Goal: Transaction & Acquisition: Download file/media

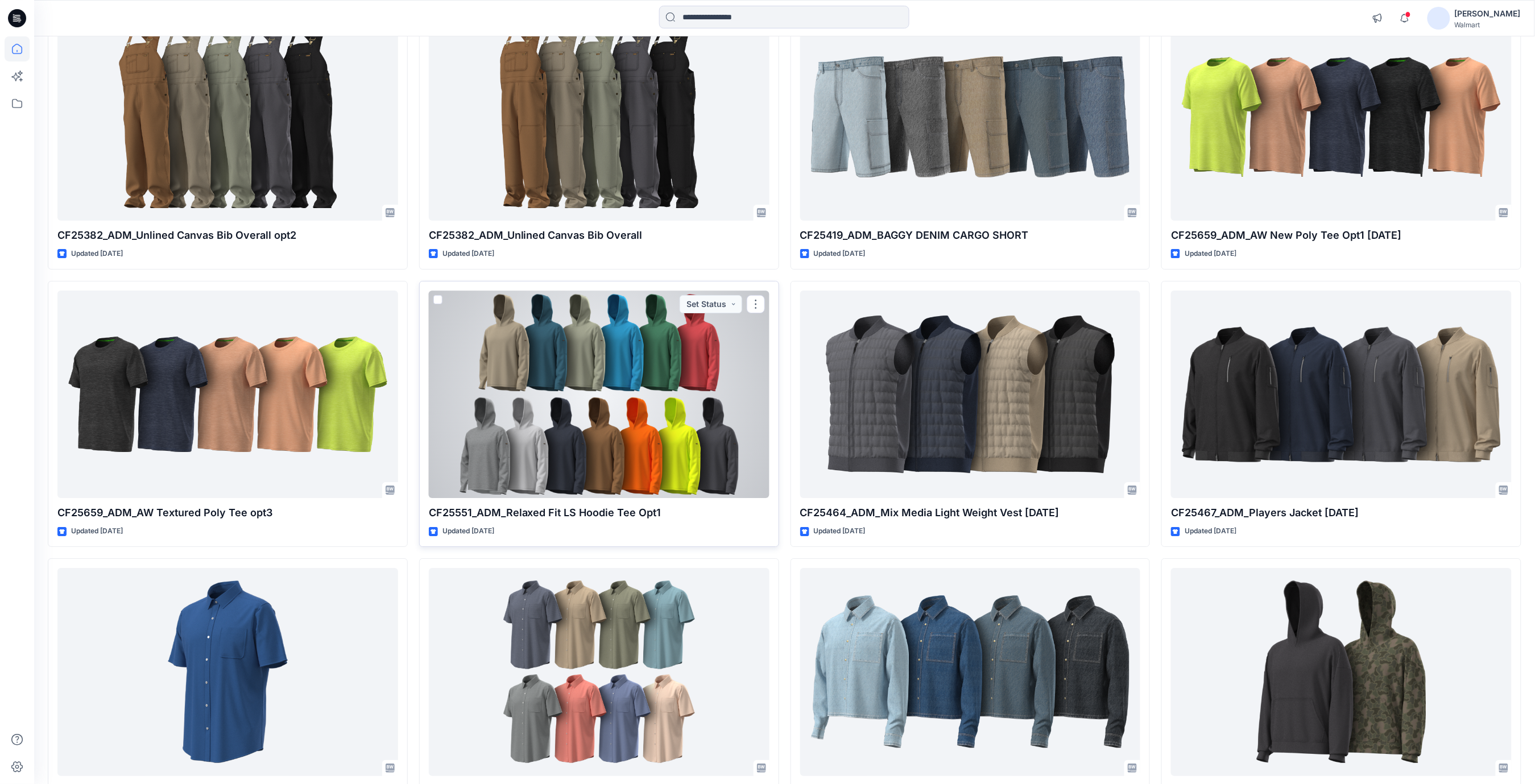
scroll to position [14416, 0]
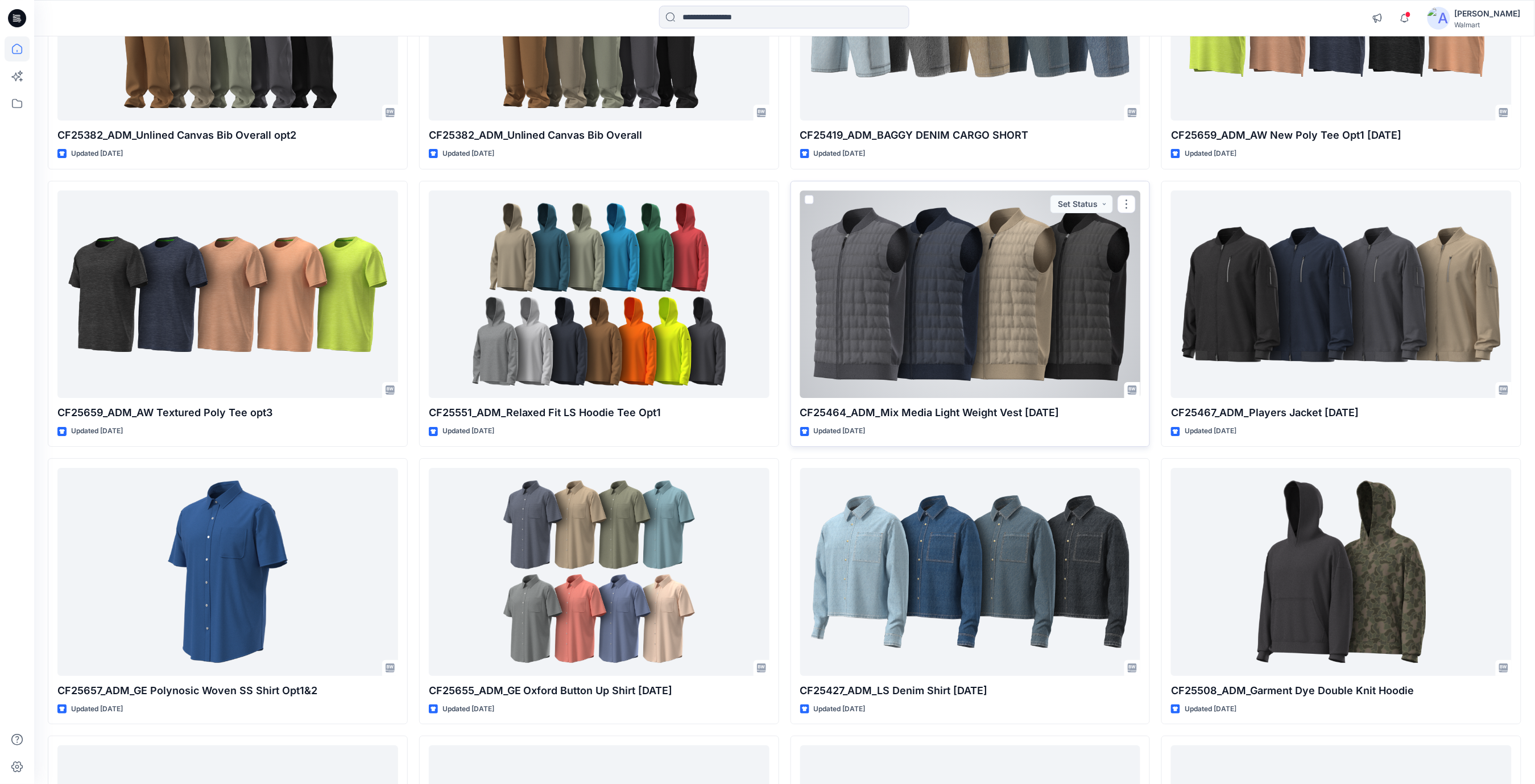
click at [919, 339] on div at bounding box center [970, 294] width 341 height 208
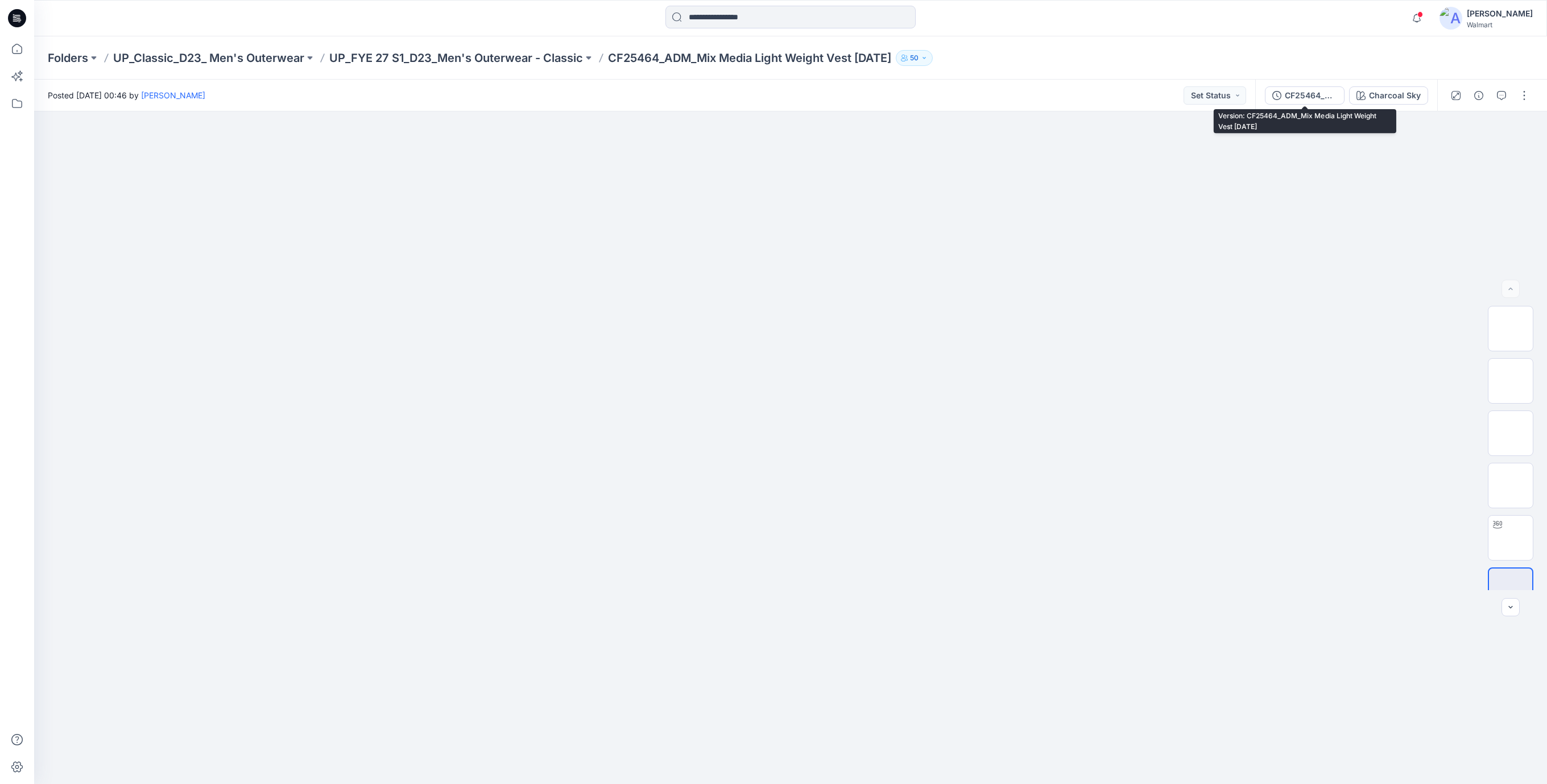
click at [1306, 93] on div "CF25464_ADM_Mix Media Light Weight Vest [DATE]" at bounding box center [1310, 95] width 52 height 13
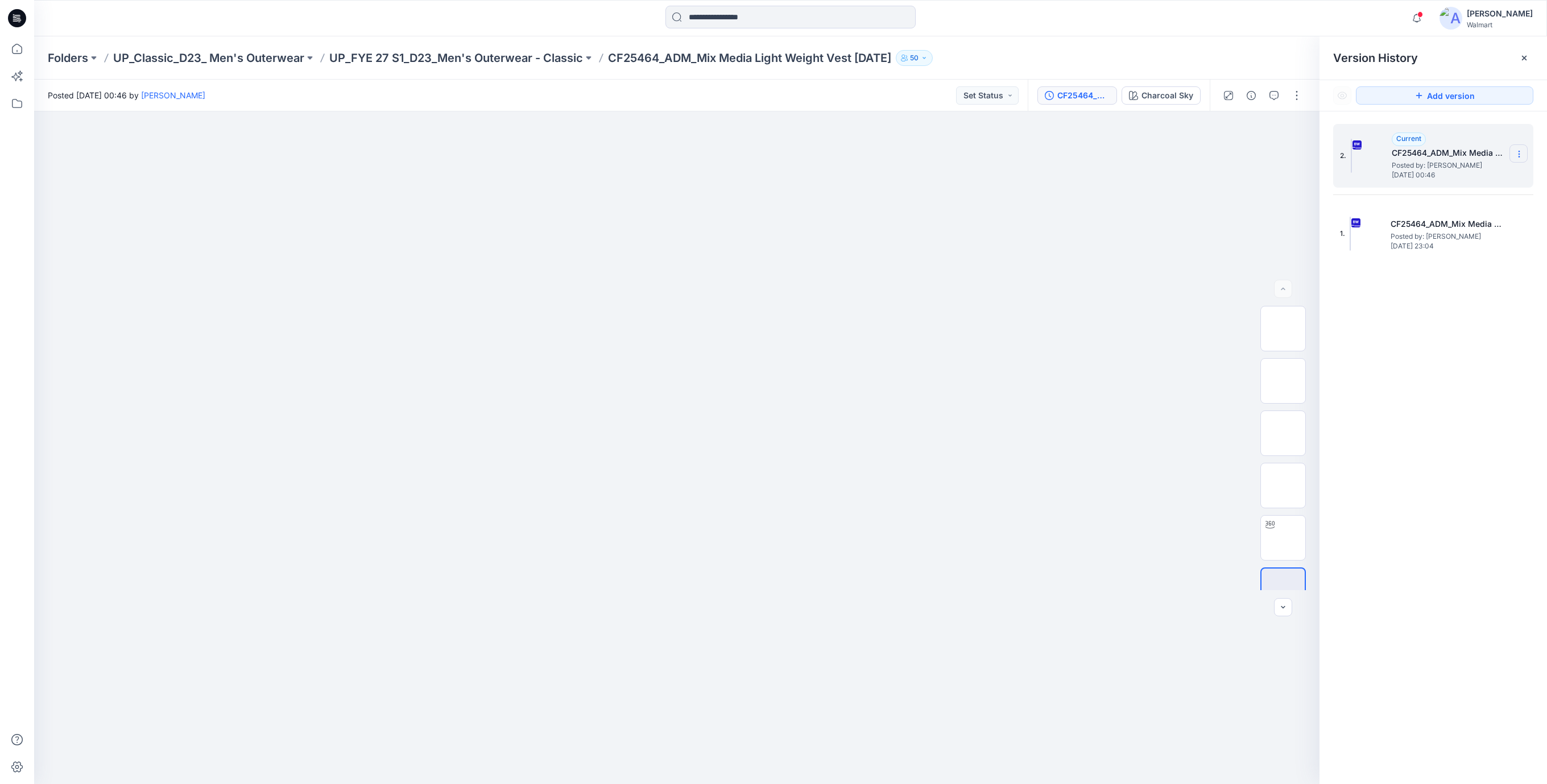
click at [1516, 155] on icon at bounding box center [1519, 154] width 9 height 9
click at [1470, 177] on span "Download Source BW File" at bounding box center [1461, 176] width 95 height 14
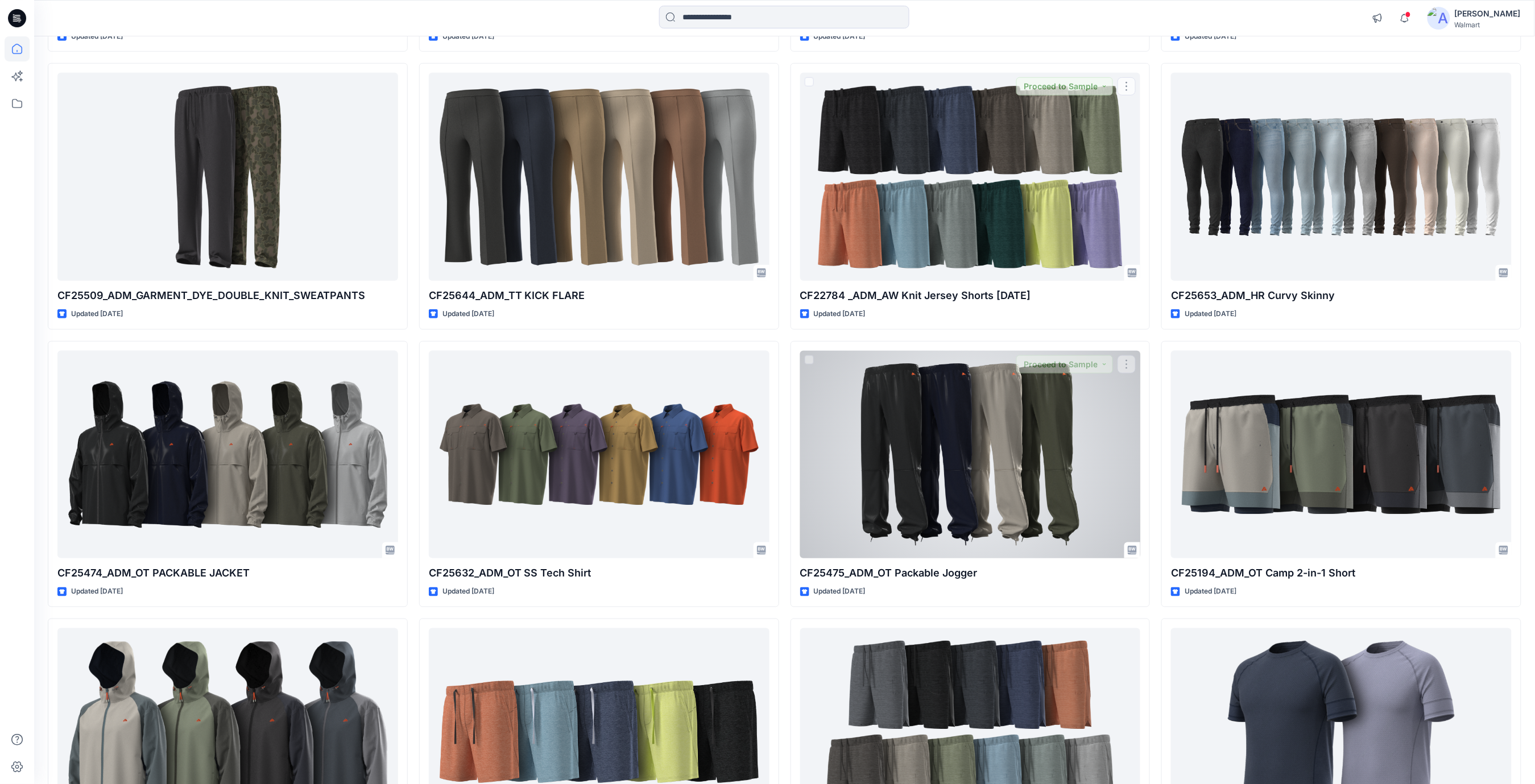
scroll to position [15249, 0]
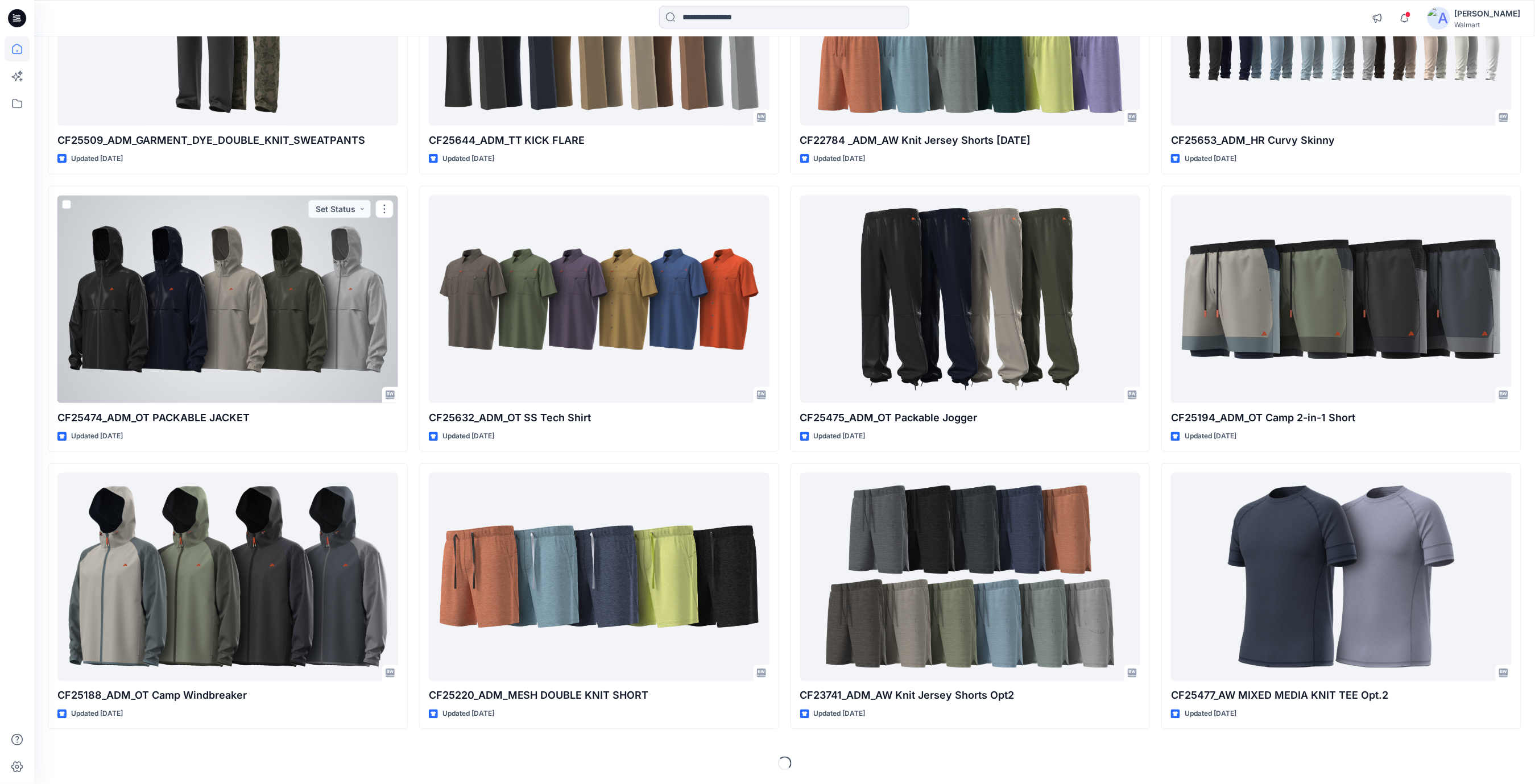
click at [271, 327] on div at bounding box center [228, 300] width 341 height 208
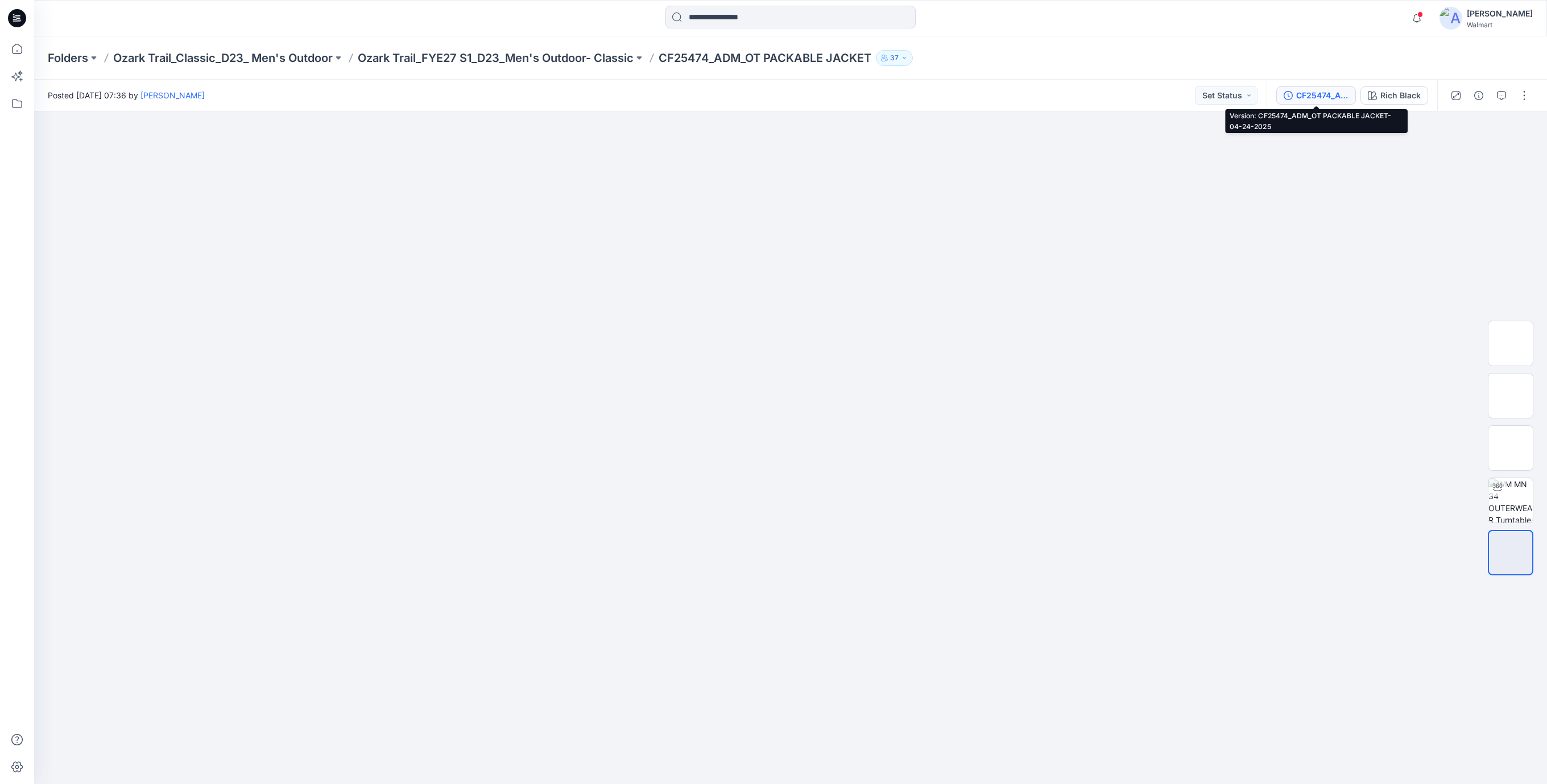
click at [1325, 97] on div "CF25474_ADM_OT PACKABLE JACKET-04-24-2025" at bounding box center [1322, 95] width 52 height 13
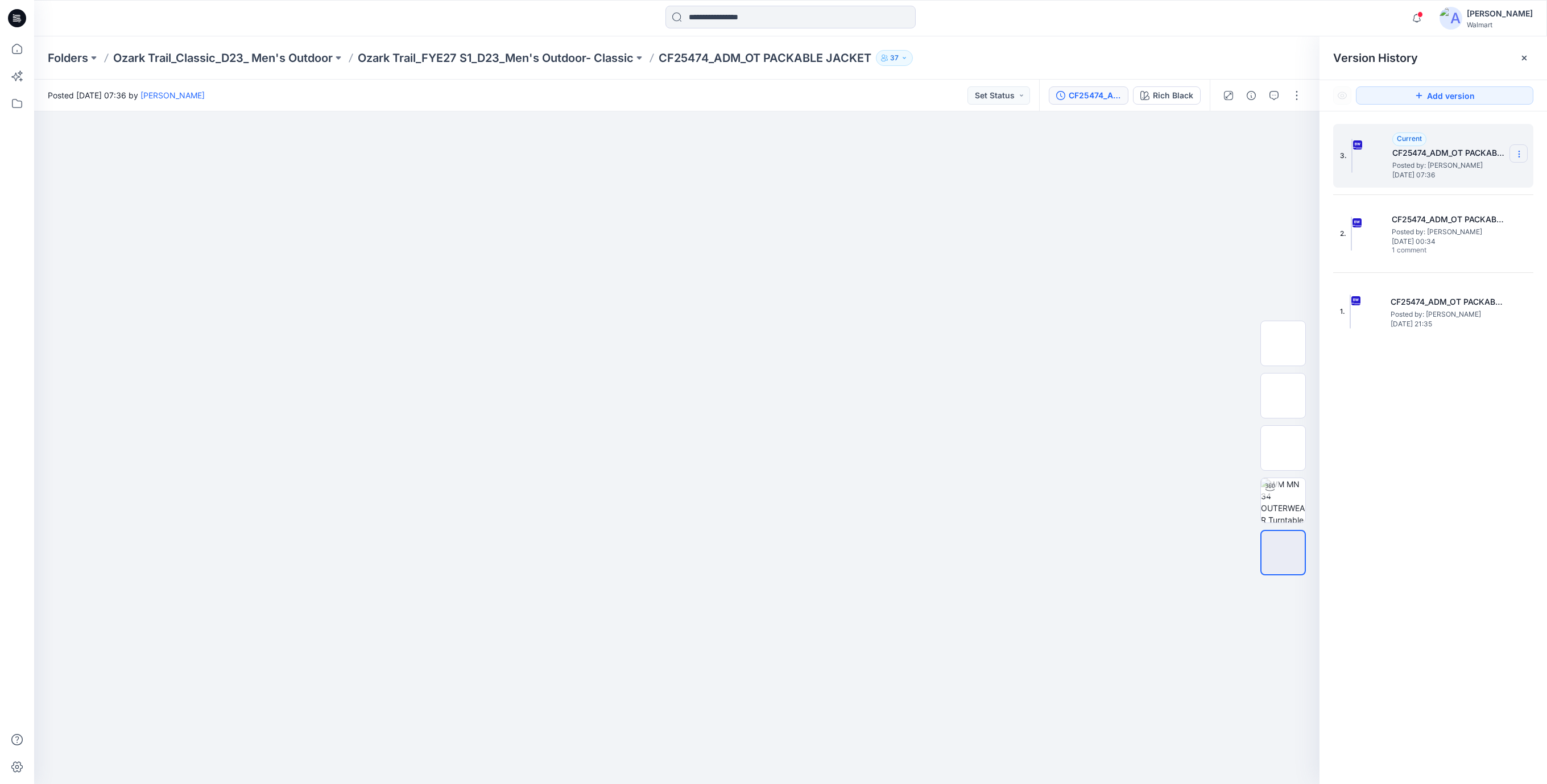
click at [1520, 153] on icon at bounding box center [1519, 154] width 9 height 9
click at [1479, 178] on span "Download Source BW File" at bounding box center [1461, 176] width 95 height 14
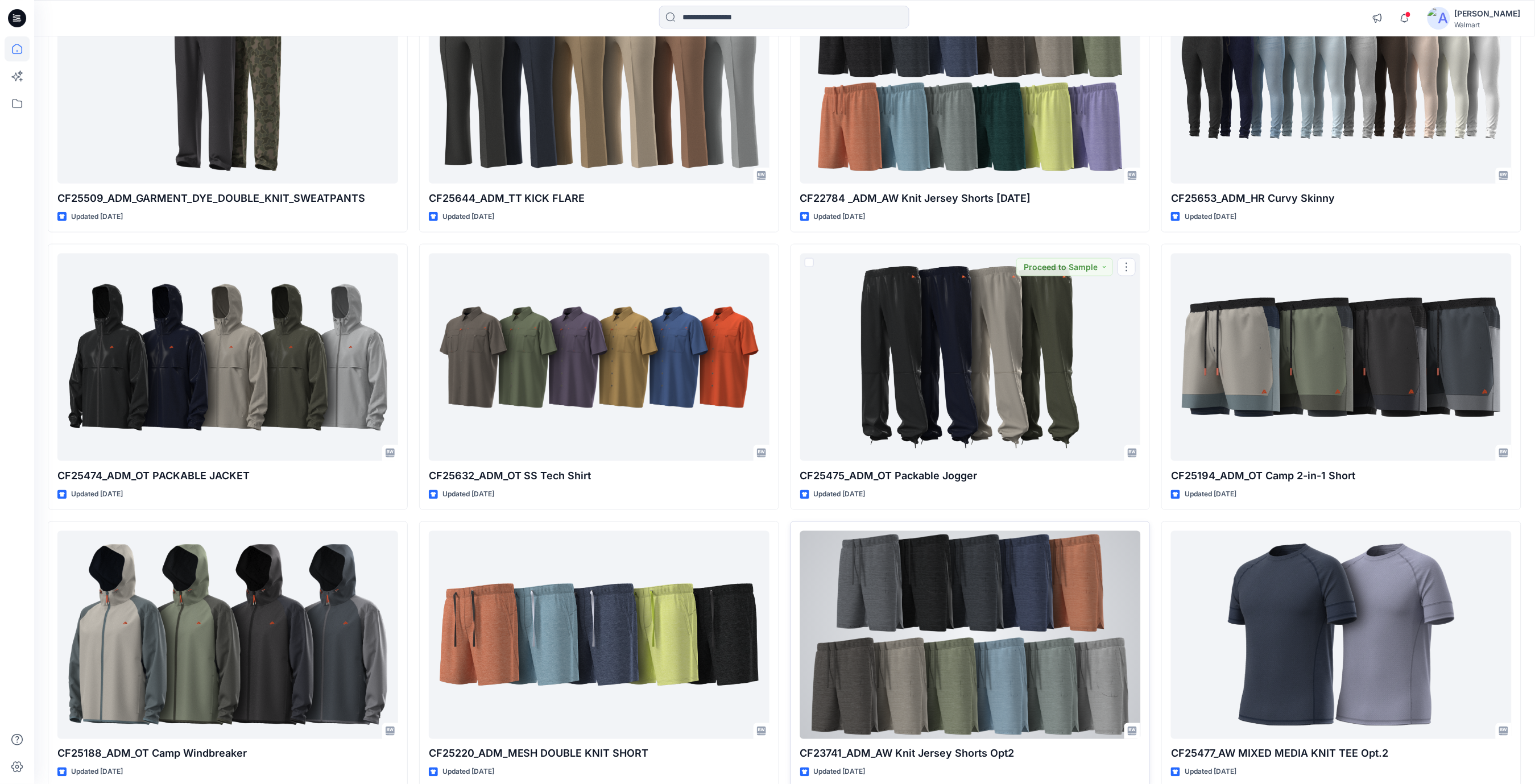
scroll to position [15249, 0]
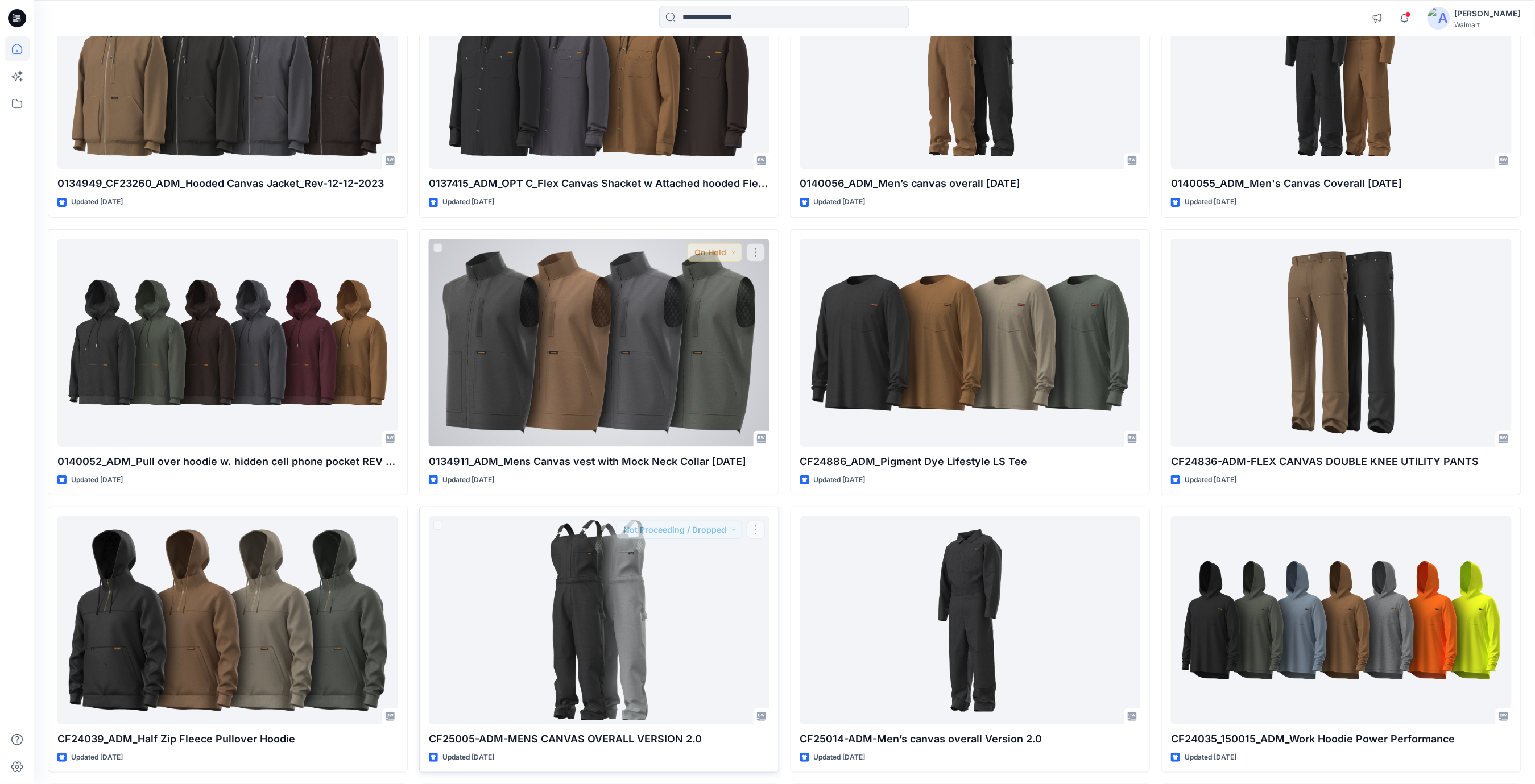
scroll to position [22824, 0]
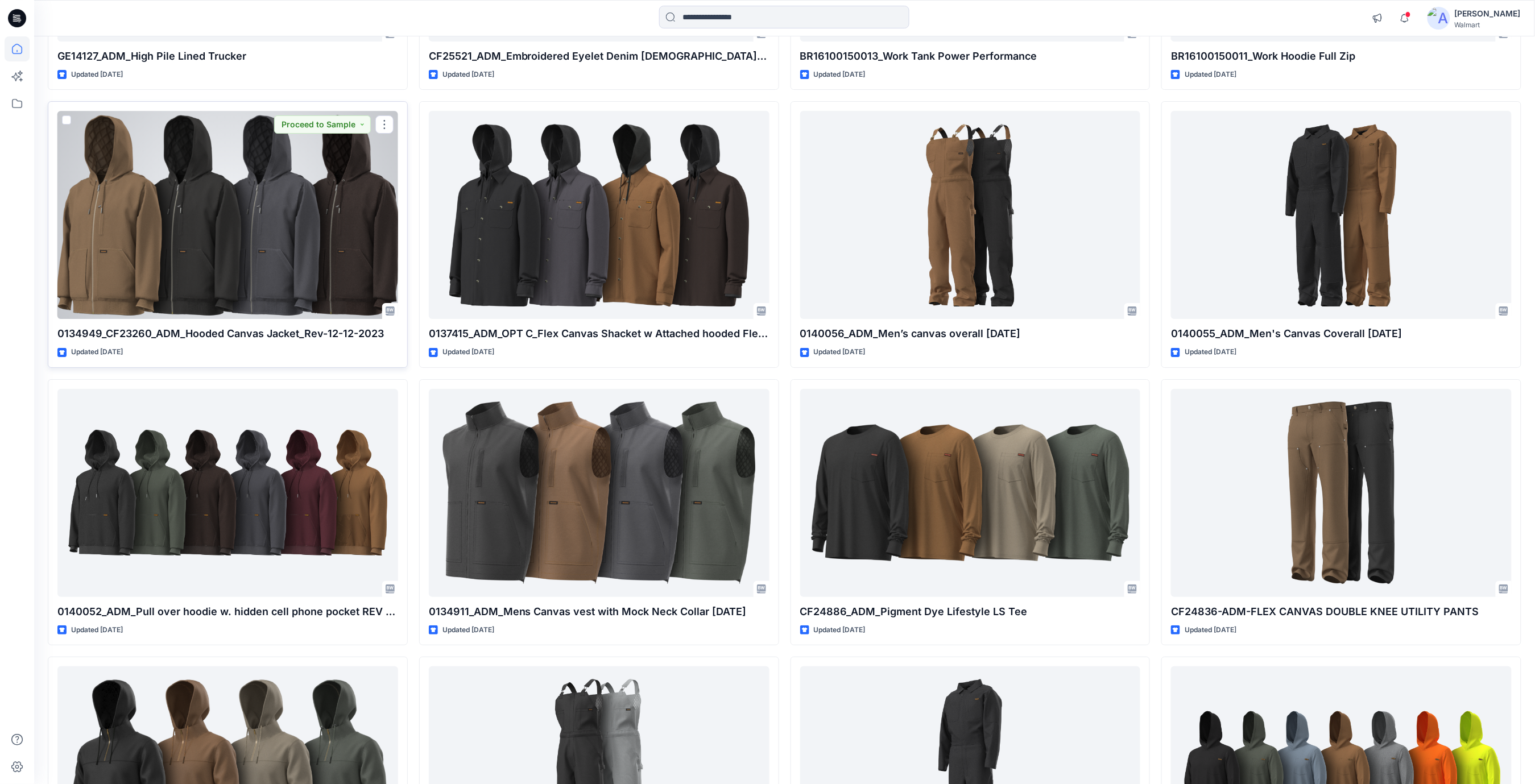
click at [260, 204] on div at bounding box center [228, 215] width 341 height 208
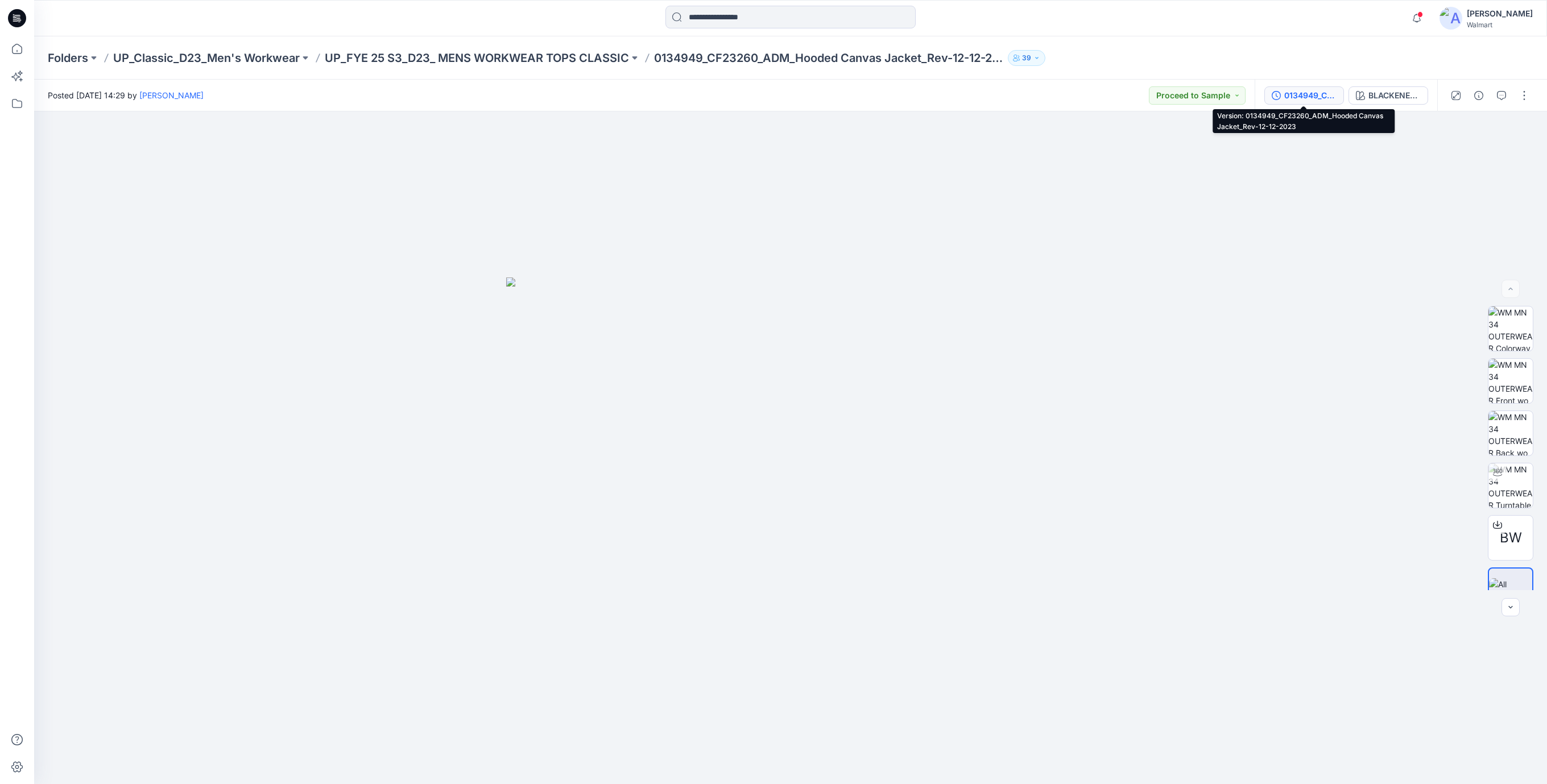
click at [1308, 95] on div "0134949_CF23260_ADM_Hooded Canvas Jacket_Rev-12-12-2023" at bounding box center [1310, 95] width 52 height 13
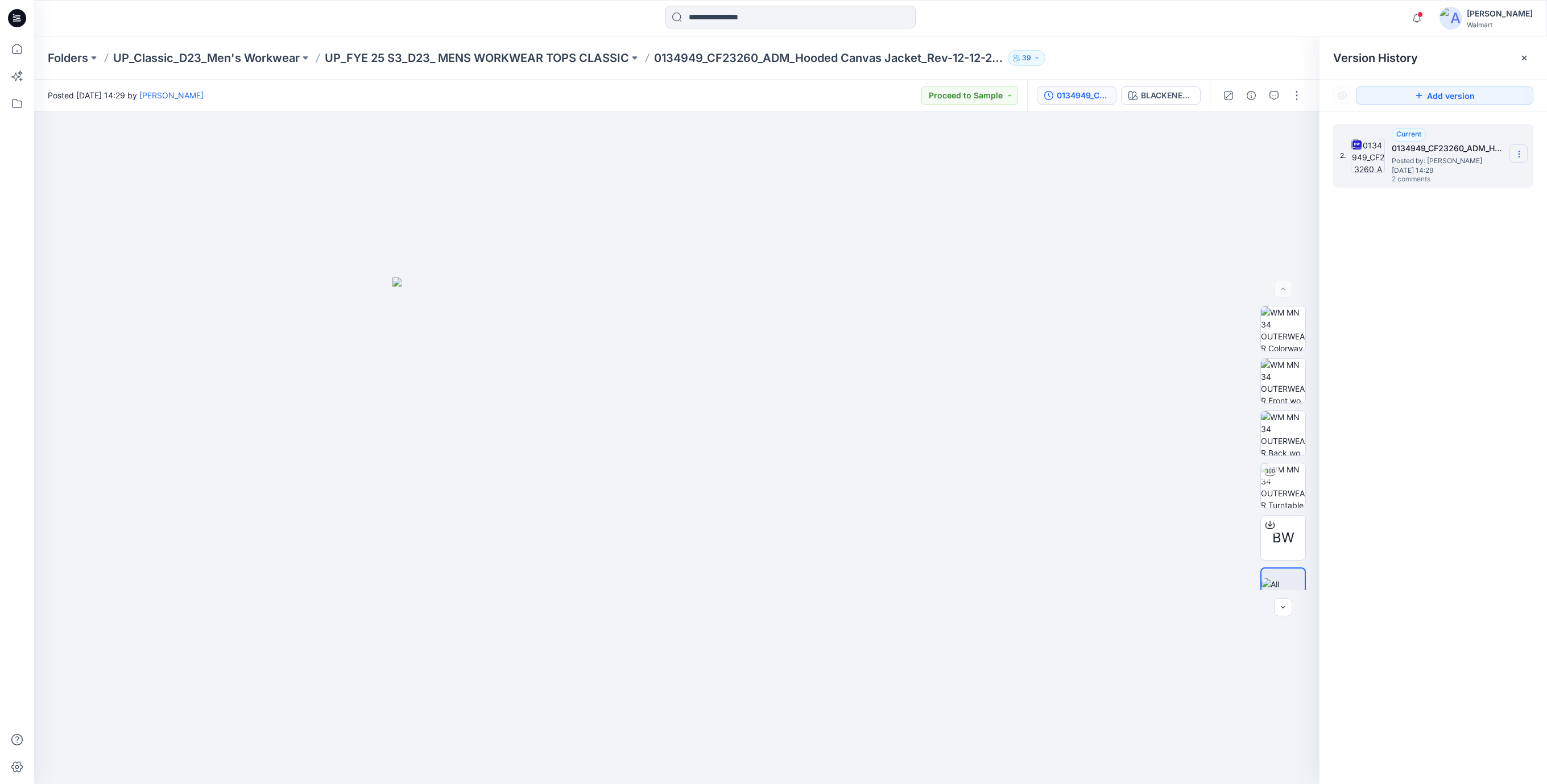
click at [1520, 157] on icon at bounding box center [1519, 154] width 9 height 9
click at [1485, 176] on span "Download Source BW File" at bounding box center [1461, 176] width 95 height 14
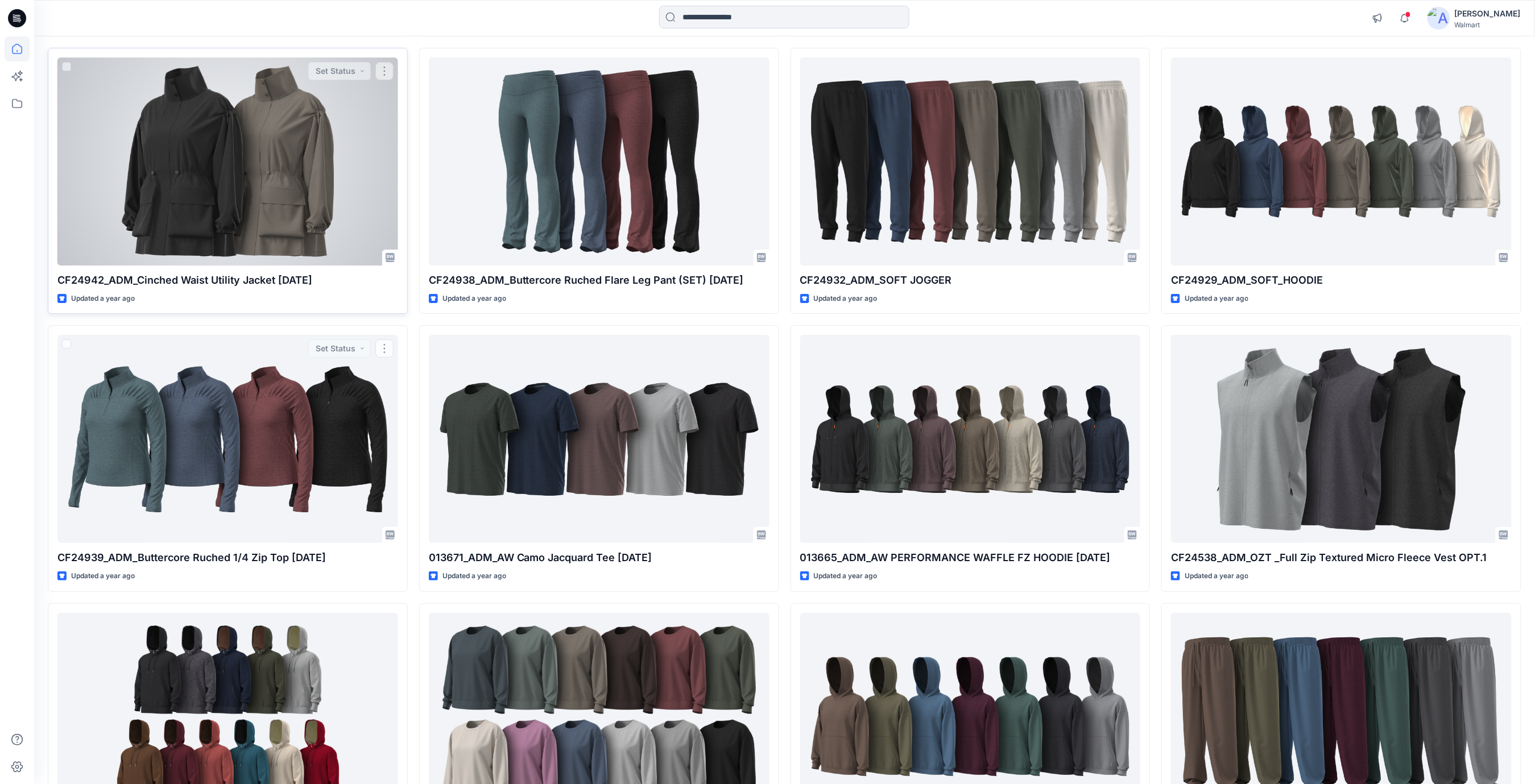
scroll to position [43576, 0]
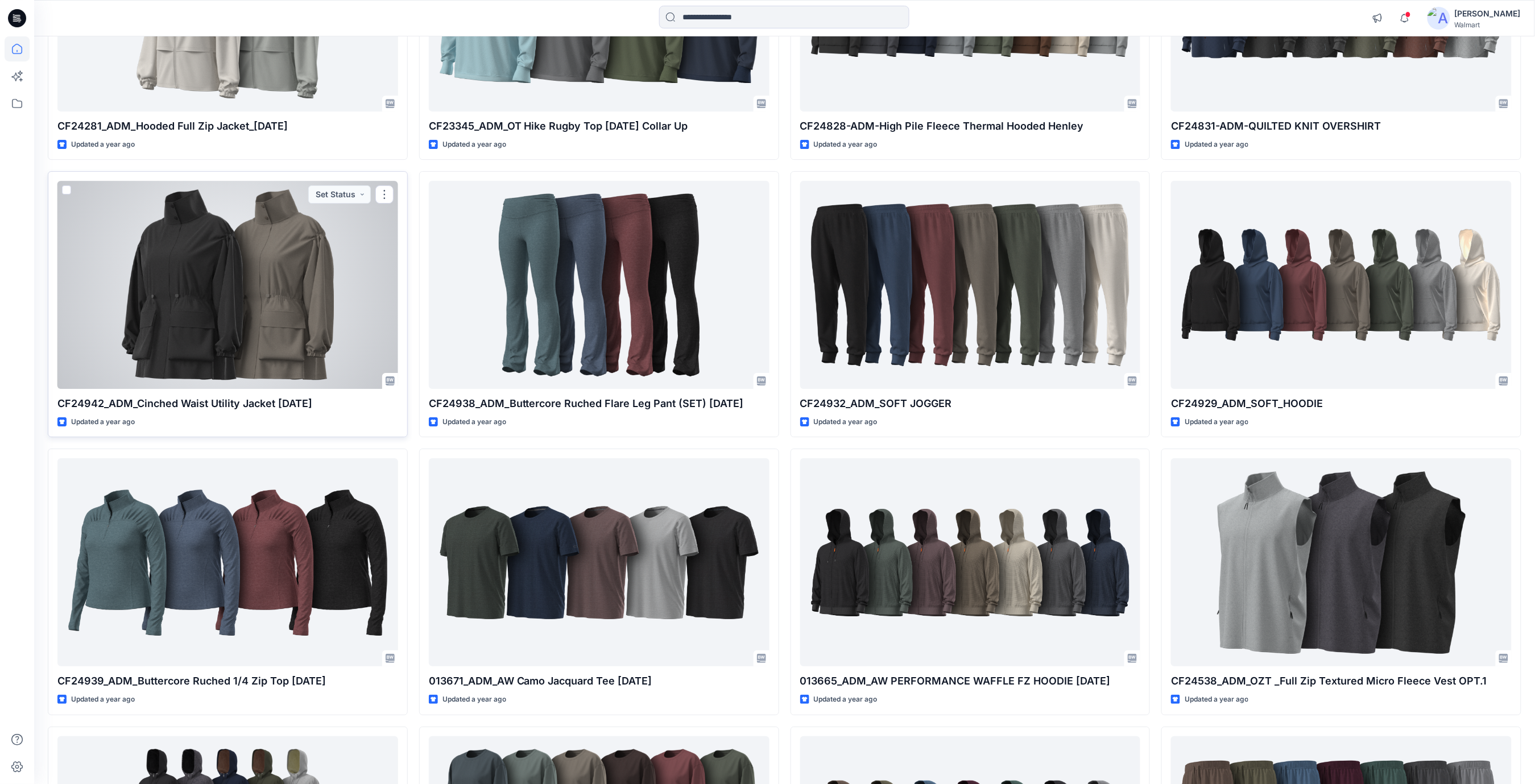
click at [265, 241] on div at bounding box center [228, 285] width 341 height 208
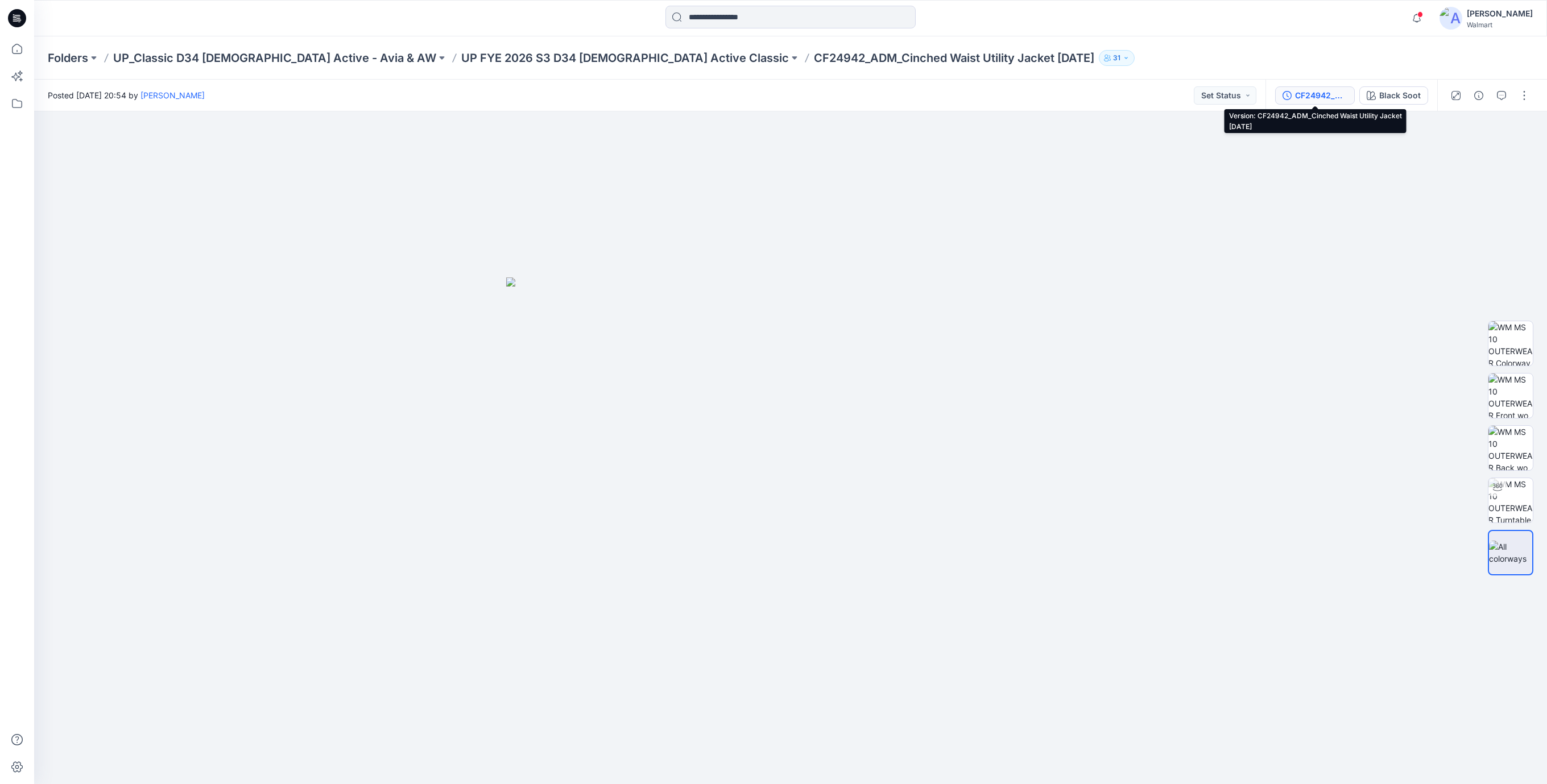
click at [1309, 92] on div "CF24942_ADM_Cinched Waist Utility Jacket [DATE]" at bounding box center [1321, 95] width 52 height 13
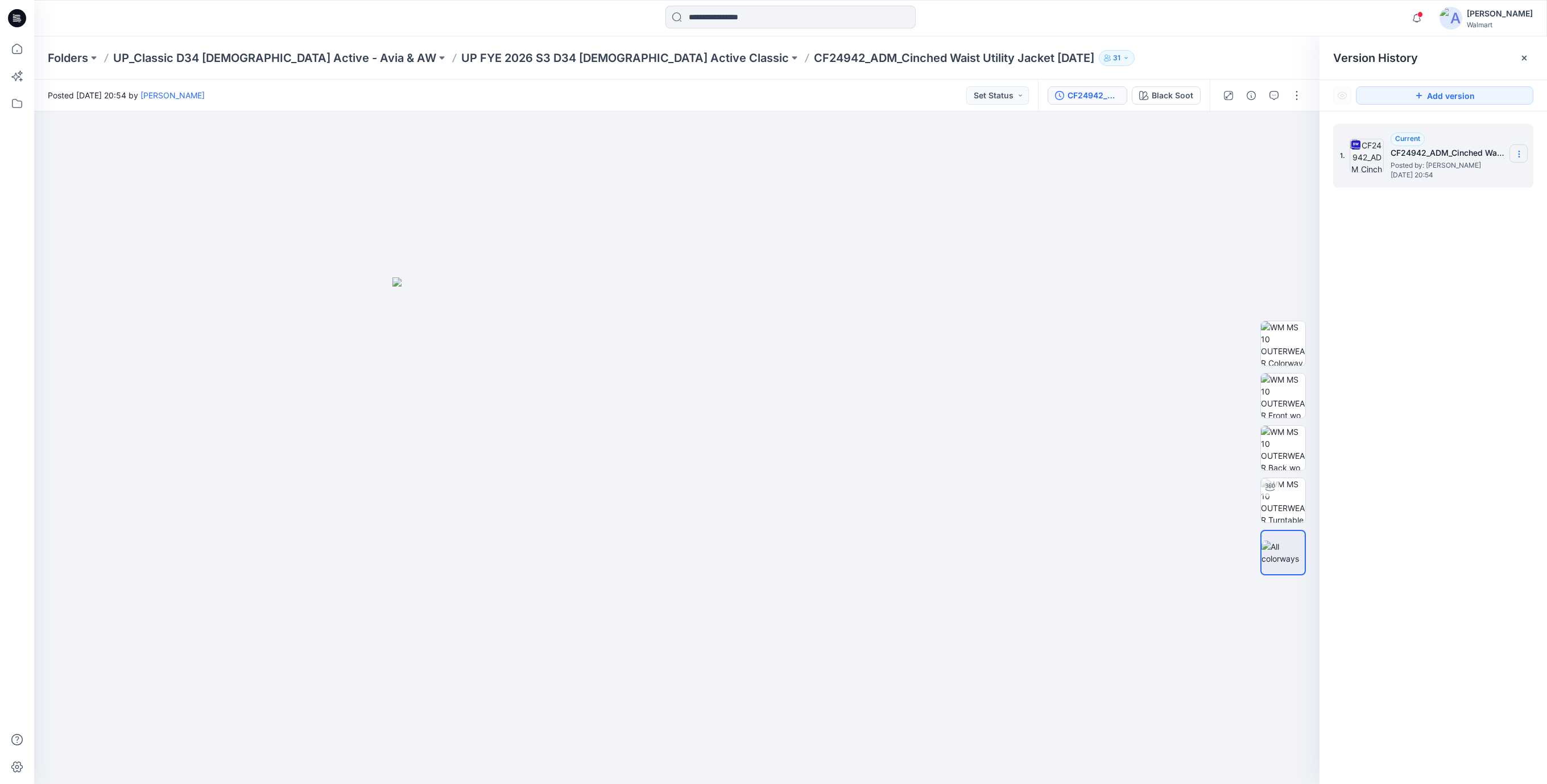
click at [1520, 155] on icon at bounding box center [1519, 154] width 9 height 9
click at [1480, 176] on span "Download Source BW File" at bounding box center [1461, 176] width 95 height 14
drag, startPoint x: 22, startPoint y: 20, endPoint x: 13, endPoint y: 0, distance: 21.9
click at [21, 20] on icon at bounding box center [17, 18] width 18 height 18
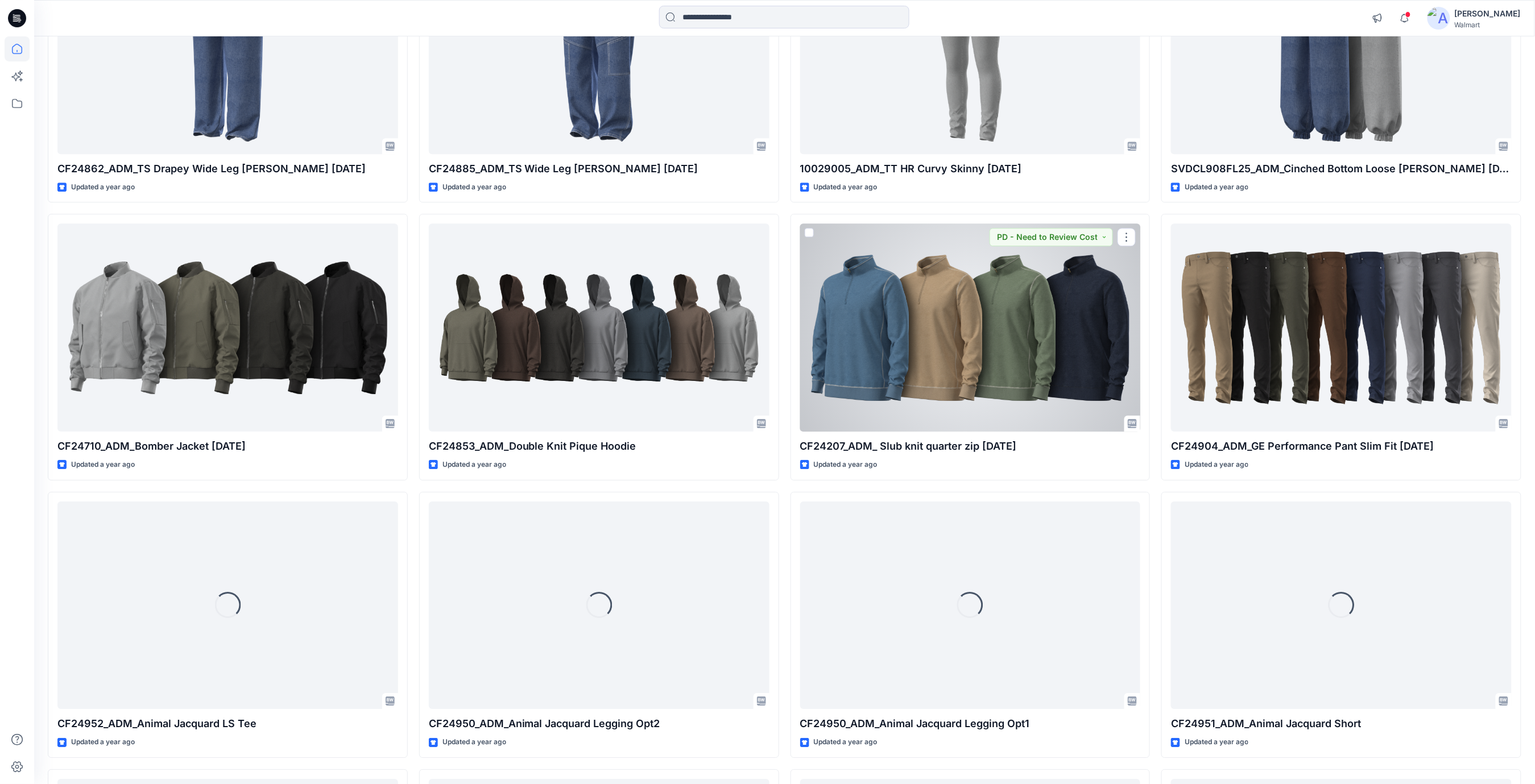
scroll to position [45774, 0]
